Goal: Find specific page/section: Find specific page/section

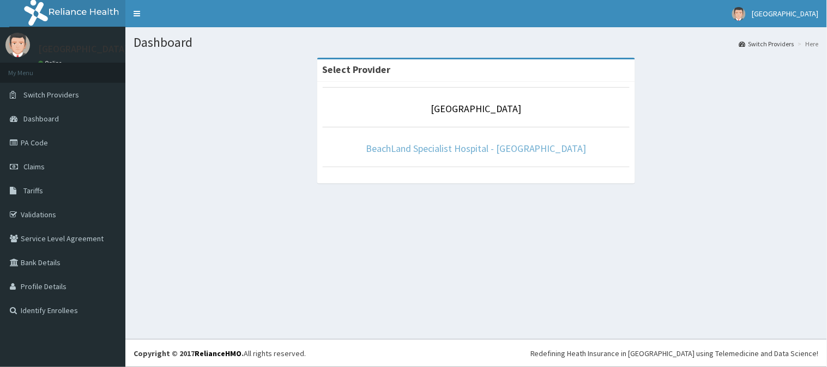
click at [491, 147] on link "BeachLand Specialist Hospital - [GEOGRAPHIC_DATA]" at bounding box center [476, 148] width 221 height 13
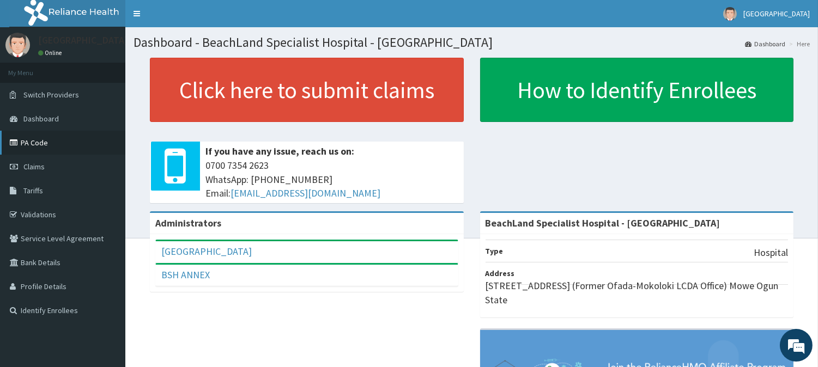
click at [24, 145] on link "PA Code" at bounding box center [62, 143] width 125 height 24
